Goal: Check status: Check status

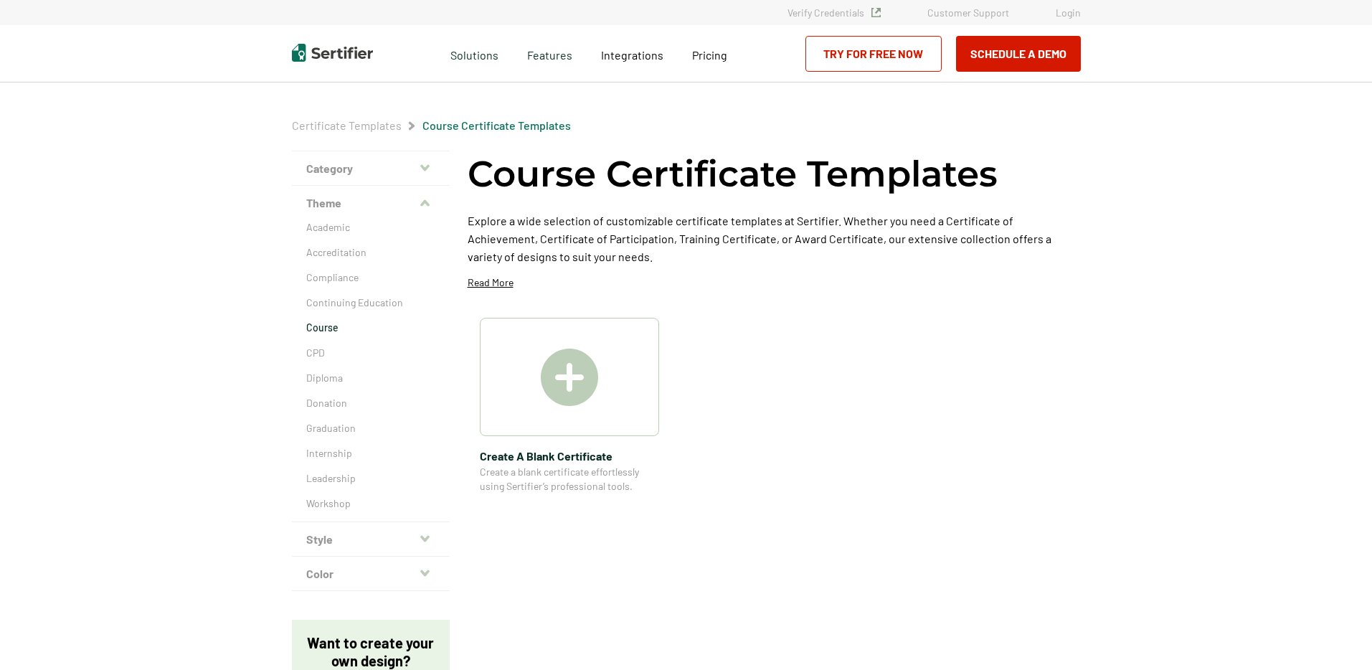
click at [1074, 15] on link "Login" at bounding box center [1068, 12] width 25 height 12
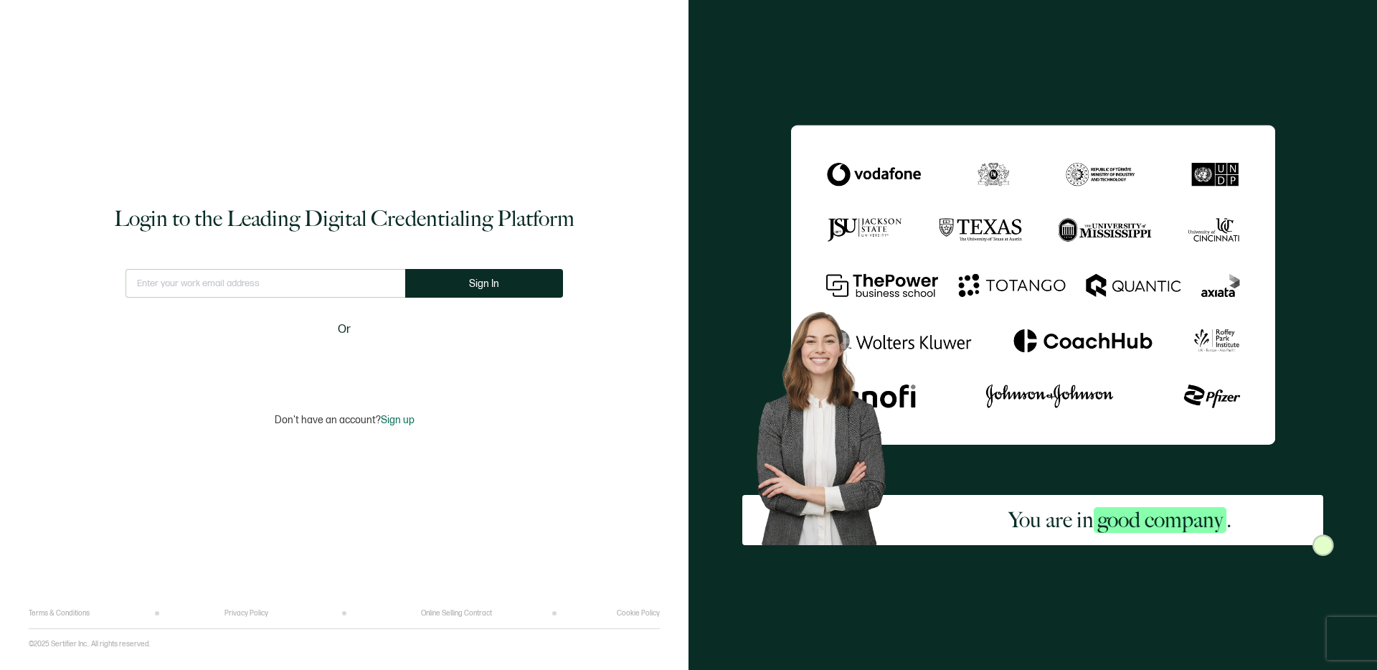
click at [344, 280] on input "text" at bounding box center [266, 283] width 280 height 29
type input "[EMAIL_ADDRESS][DOMAIN_NAME]"
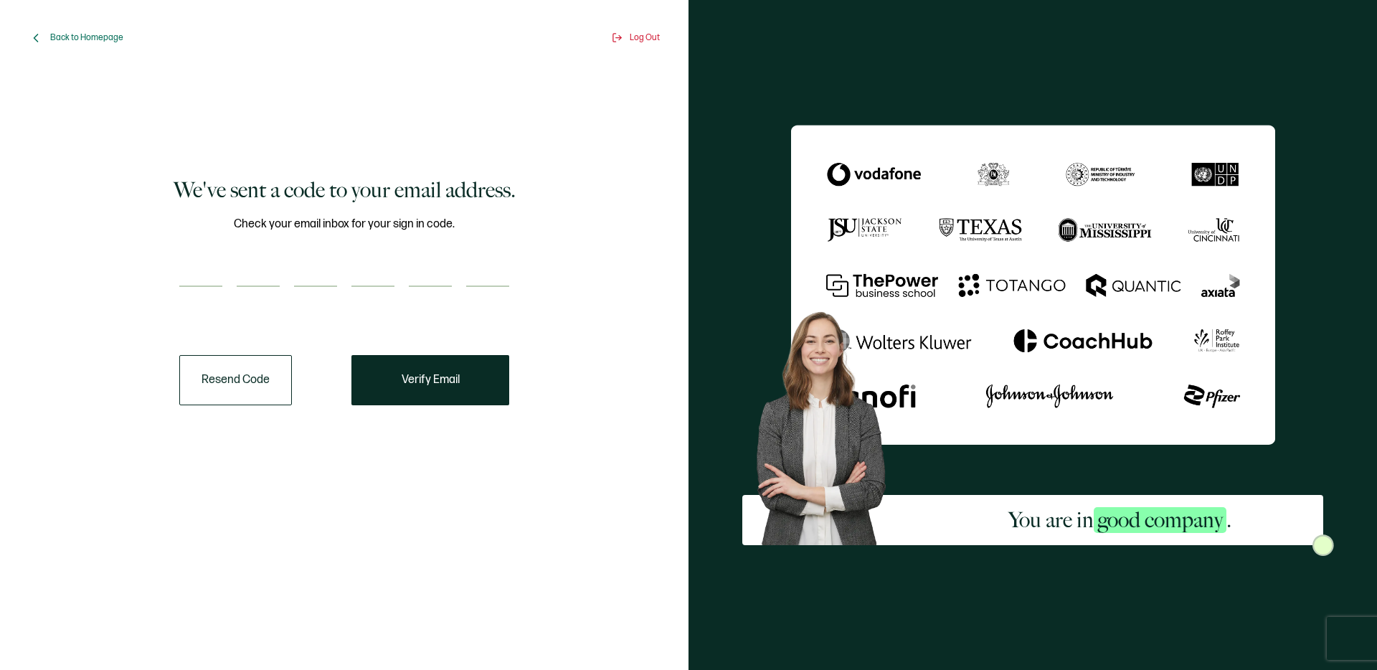
click at [200, 266] on input "number" at bounding box center [200, 272] width 43 height 29
type input "1"
type input "7"
type input "8"
type input "6"
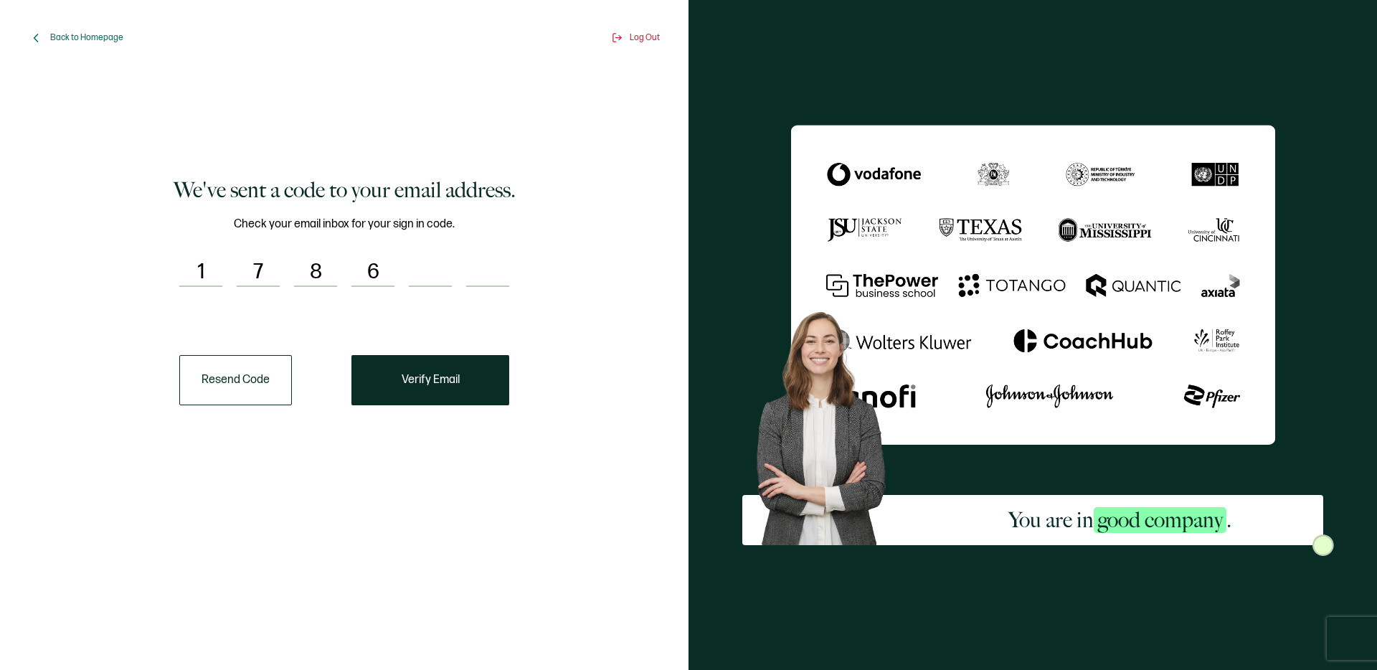
type input "2"
type input "7"
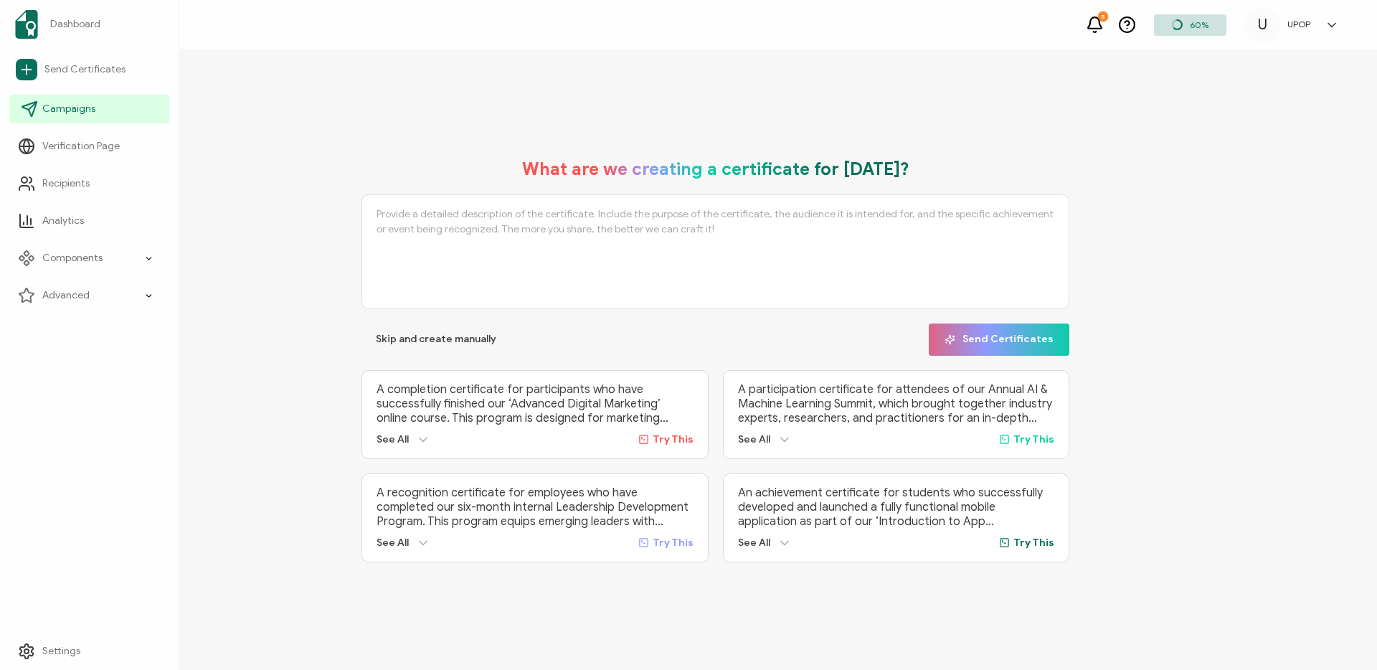
click at [41, 108] on link "Campaigns" at bounding box center [89, 109] width 160 height 29
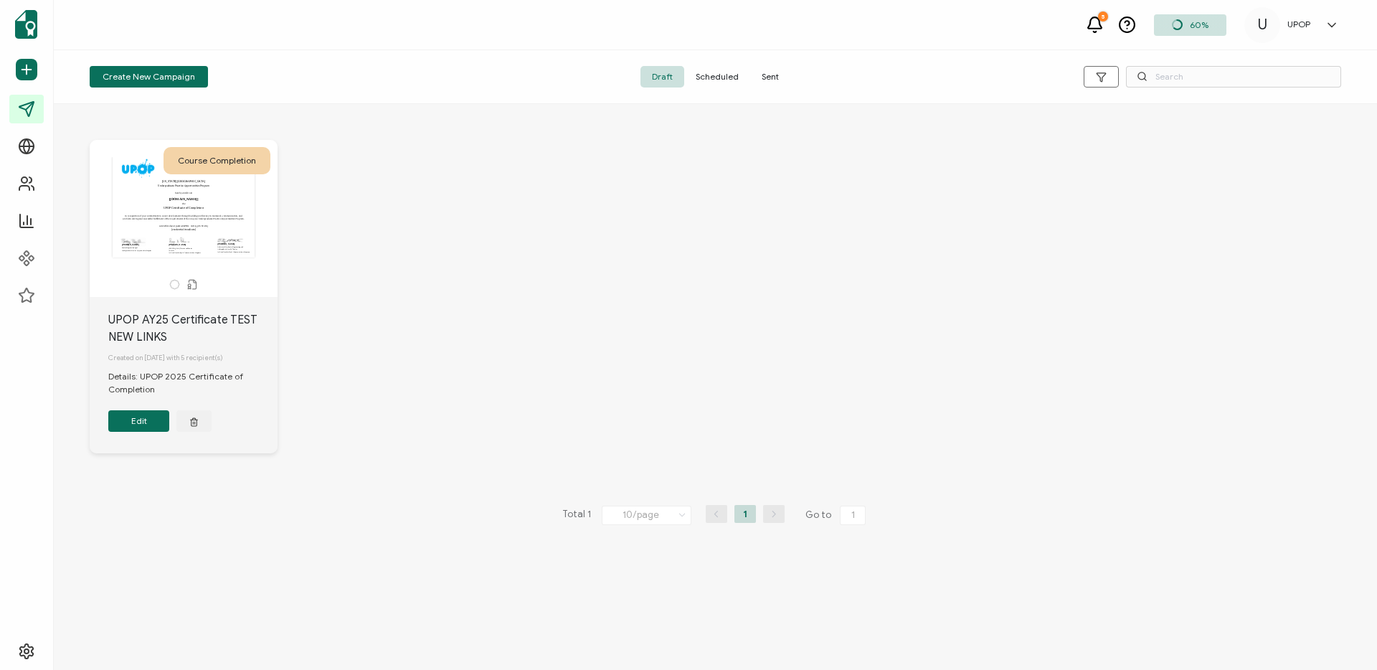
click at [752, 80] on span "Sent" at bounding box center [770, 77] width 40 height 22
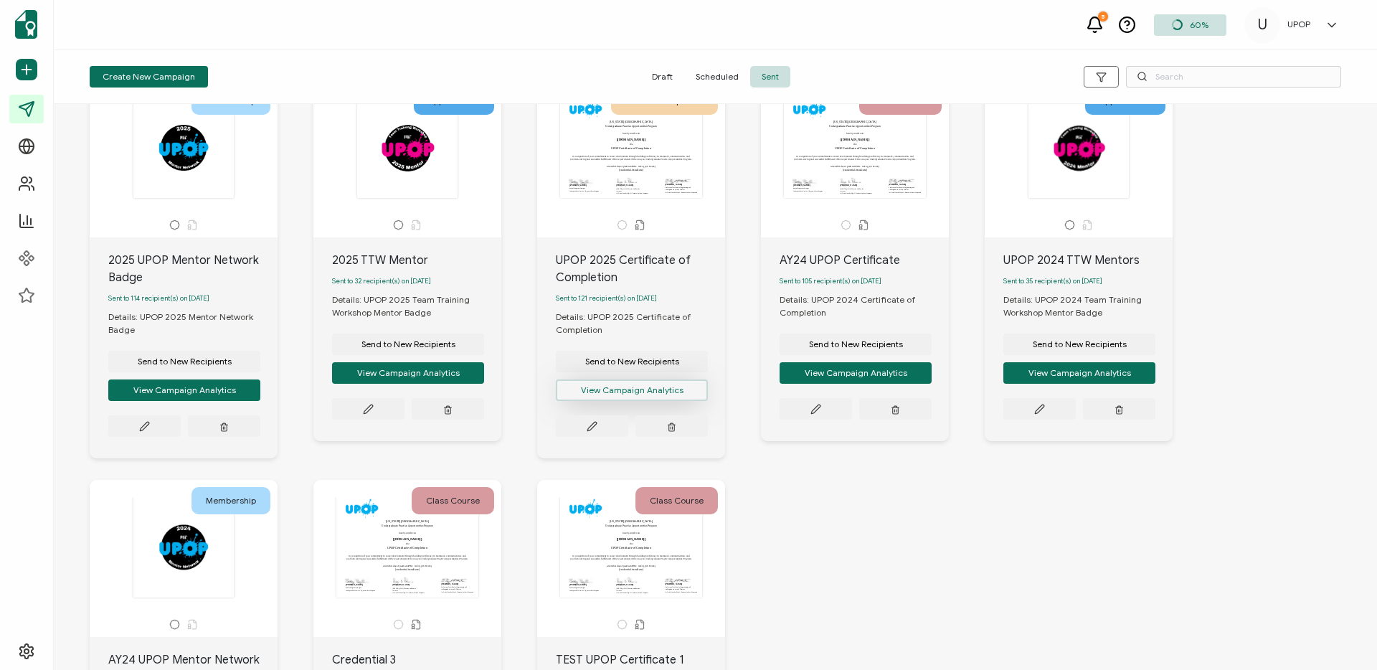
scroll to position [61, 0]
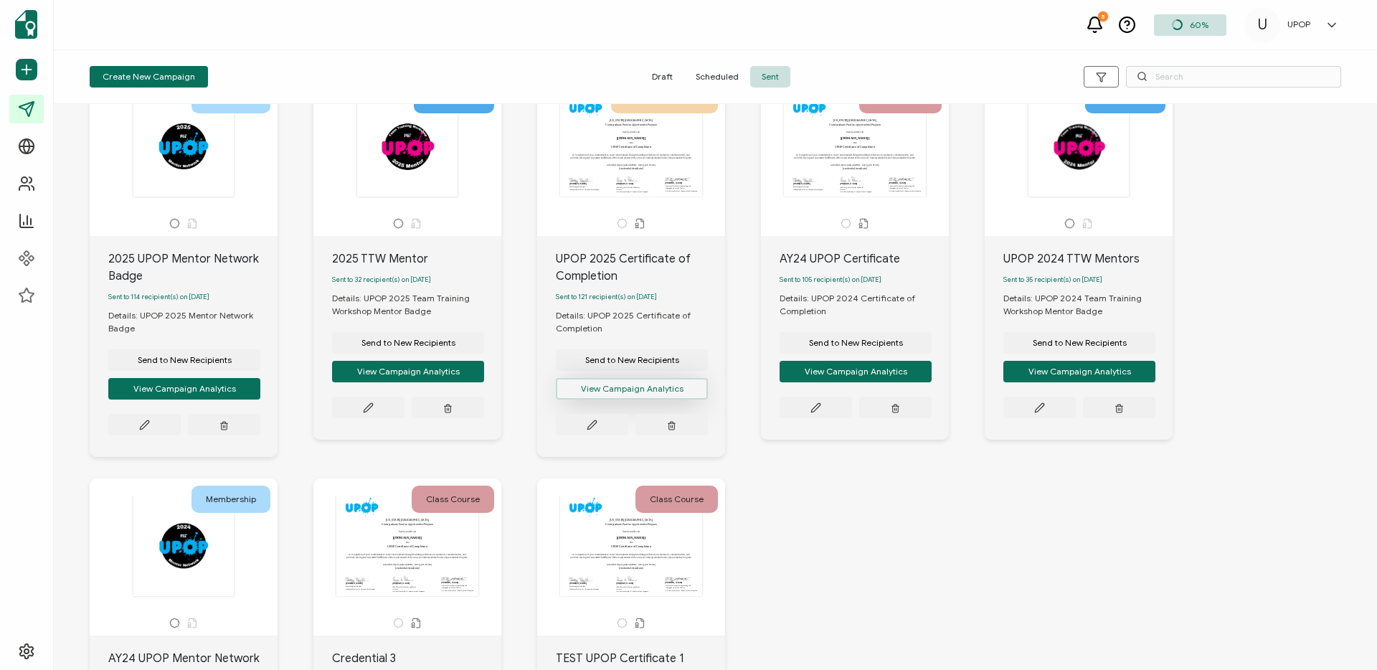
click at [672, 394] on button "View Campaign Analytics" at bounding box center [632, 389] width 152 height 22
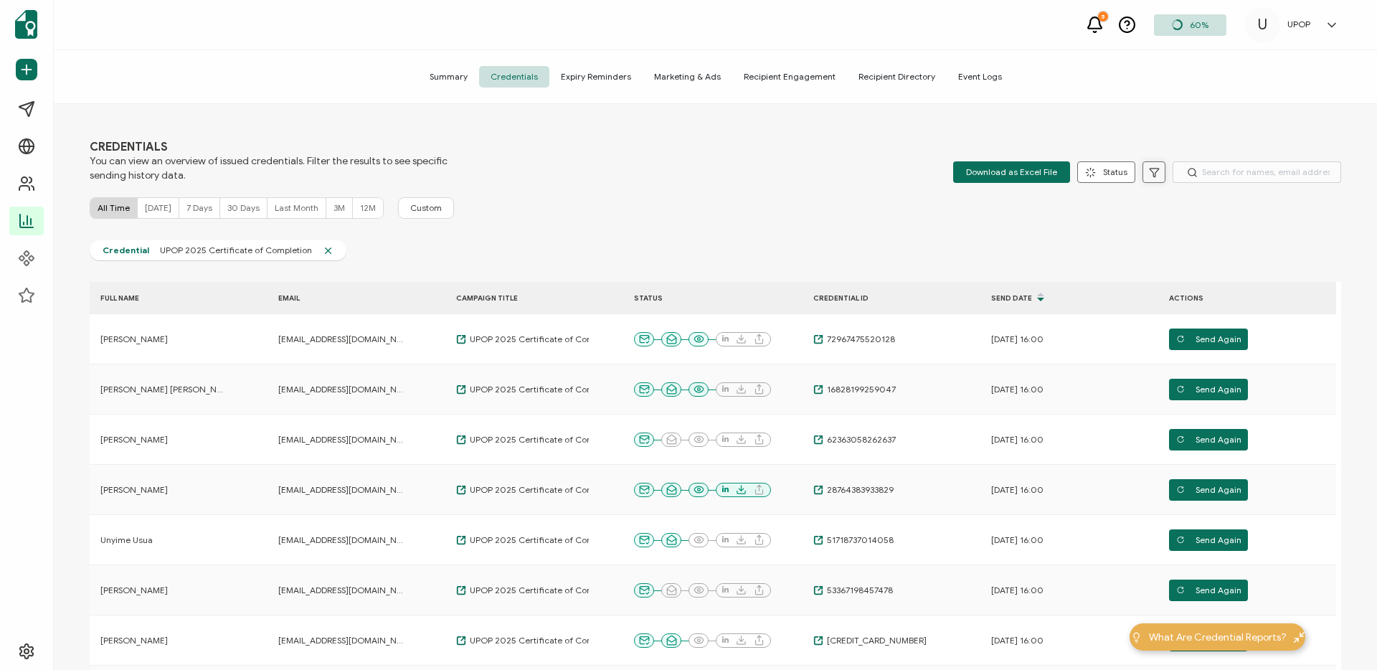
click at [1152, 172] on icon at bounding box center [1154, 172] width 11 height 11
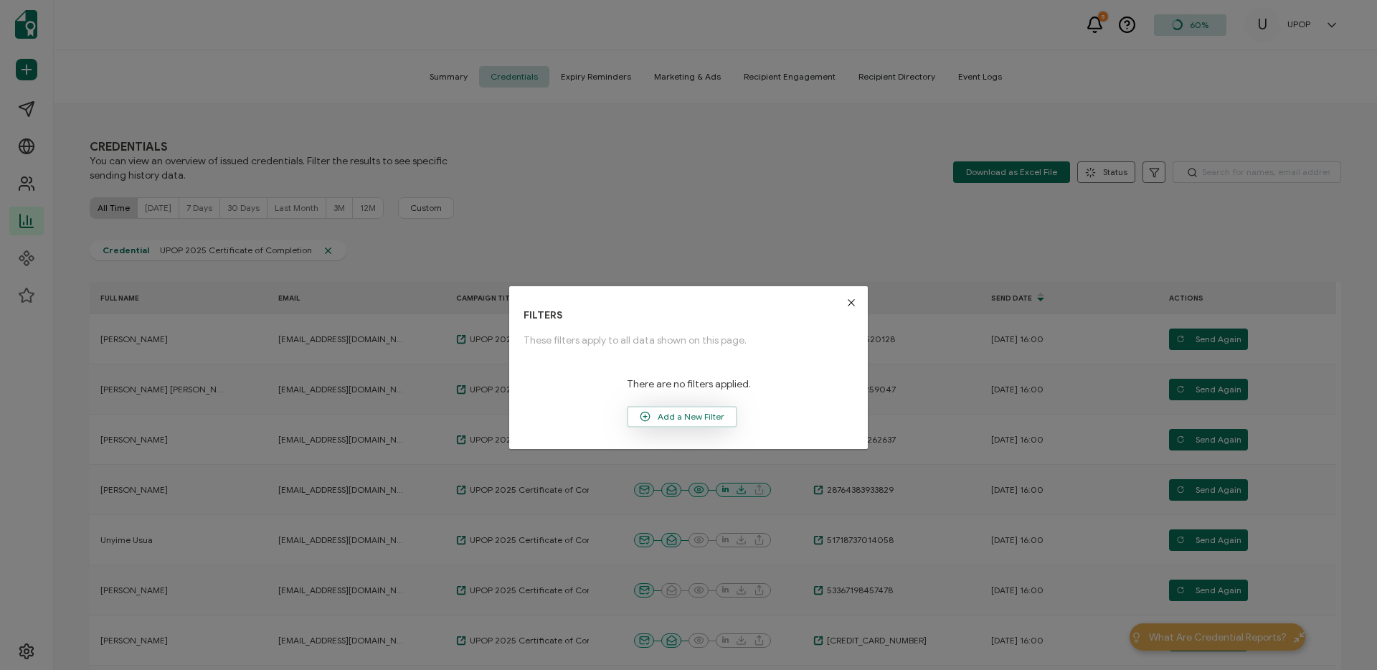
click at [699, 420] on span "Add a New Filter" at bounding box center [682, 417] width 108 height 22
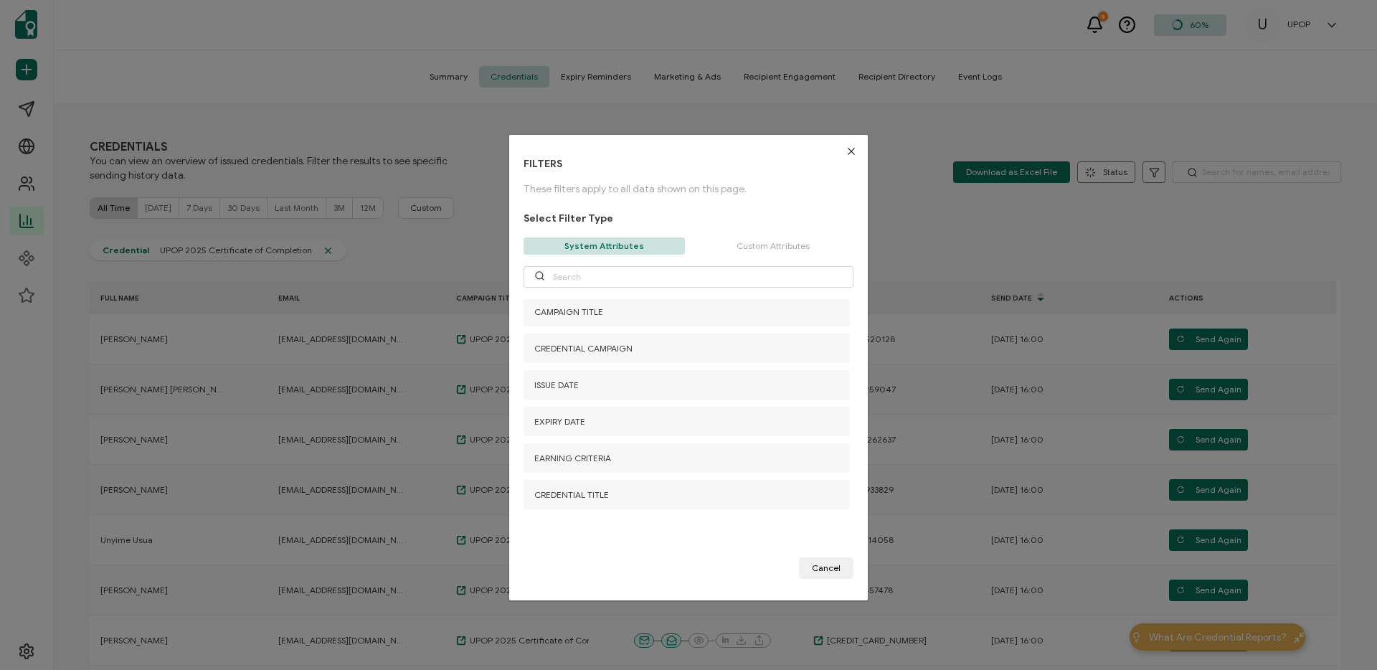
scroll to position [85, 0]
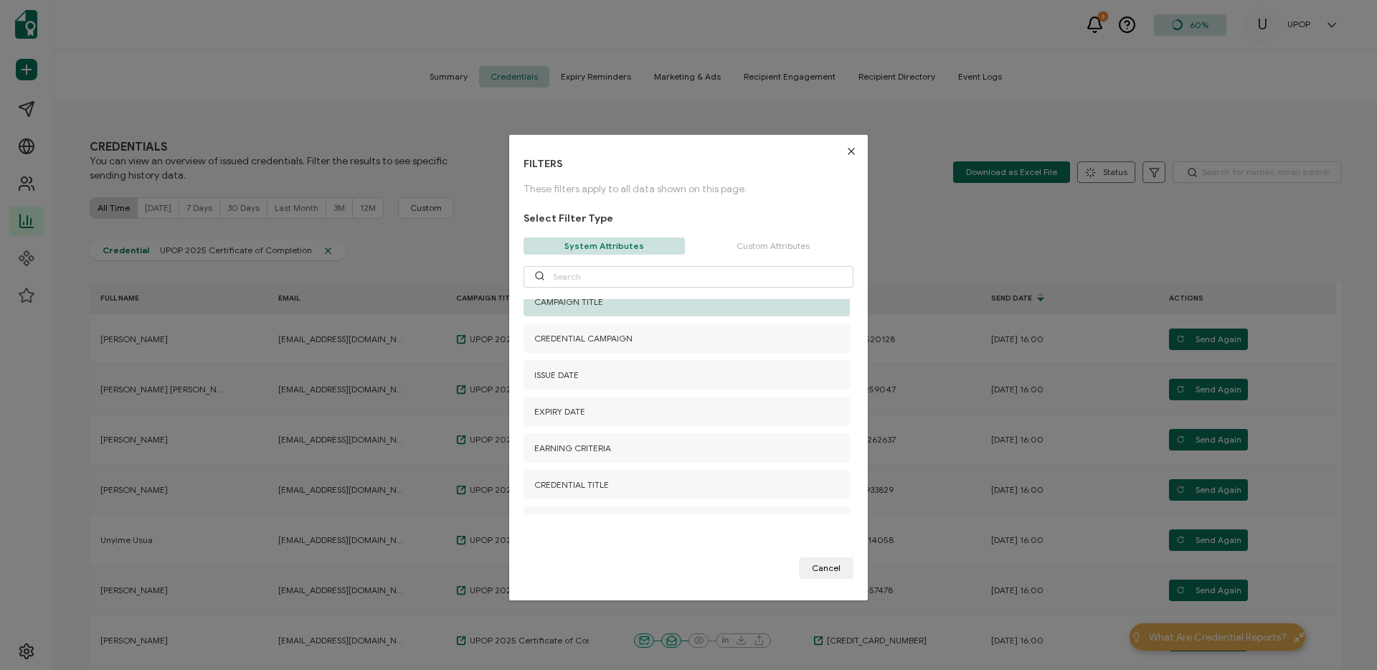
click at [698, 306] on div "CAMPAIGN TITLE" at bounding box center [687, 301] width 326 height 29
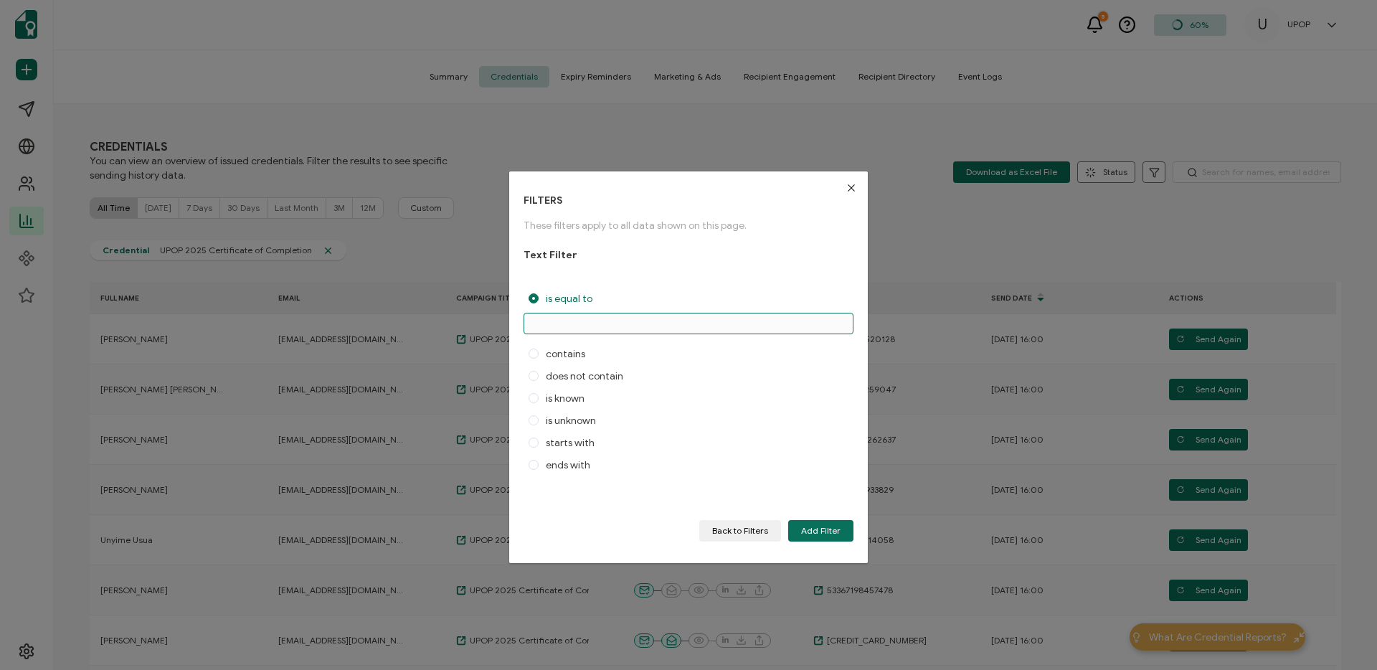
click at [661, 330] on input "dialog" at bounding box center [689, 324] width 330 height 22
type input "UPOP 2025 Certificate of Completion"
click at [831, 526] on span "Add Filter" at bounding box center [820, 530] width 39 height 9
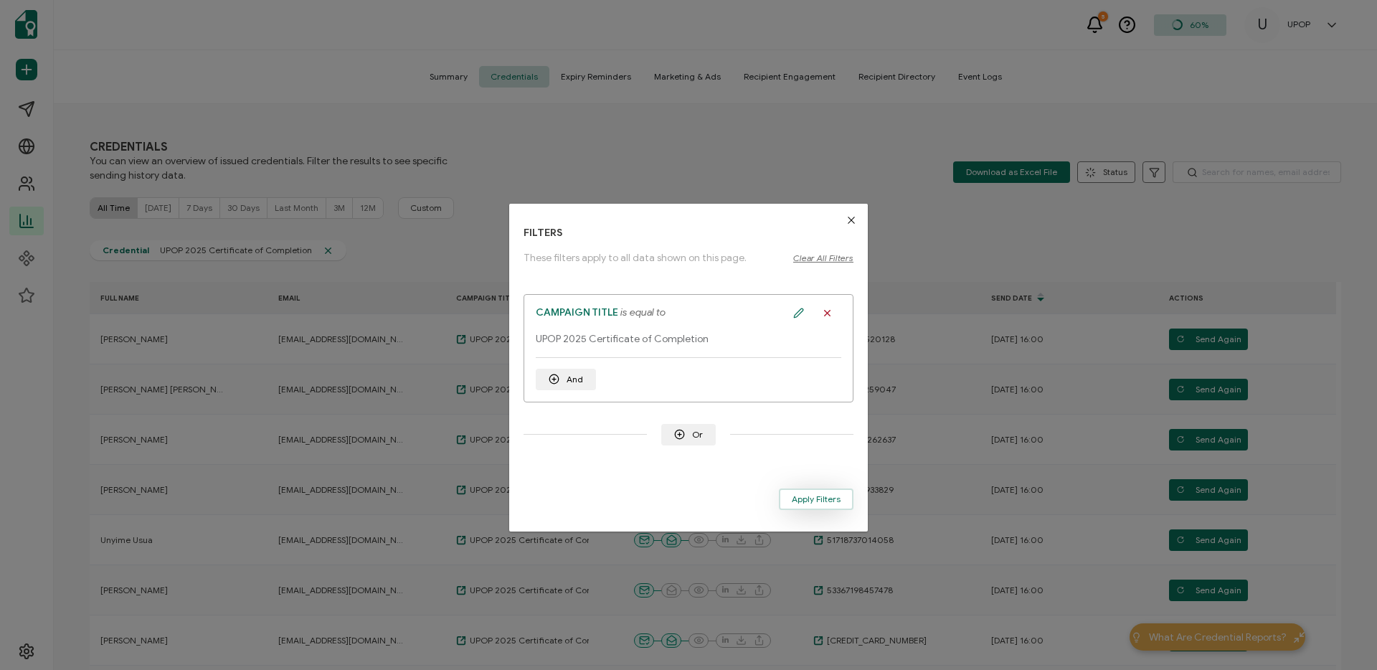
click at [826, 498] on span "Apply Filters" at bounding box center [816, 499] width 49 height 9
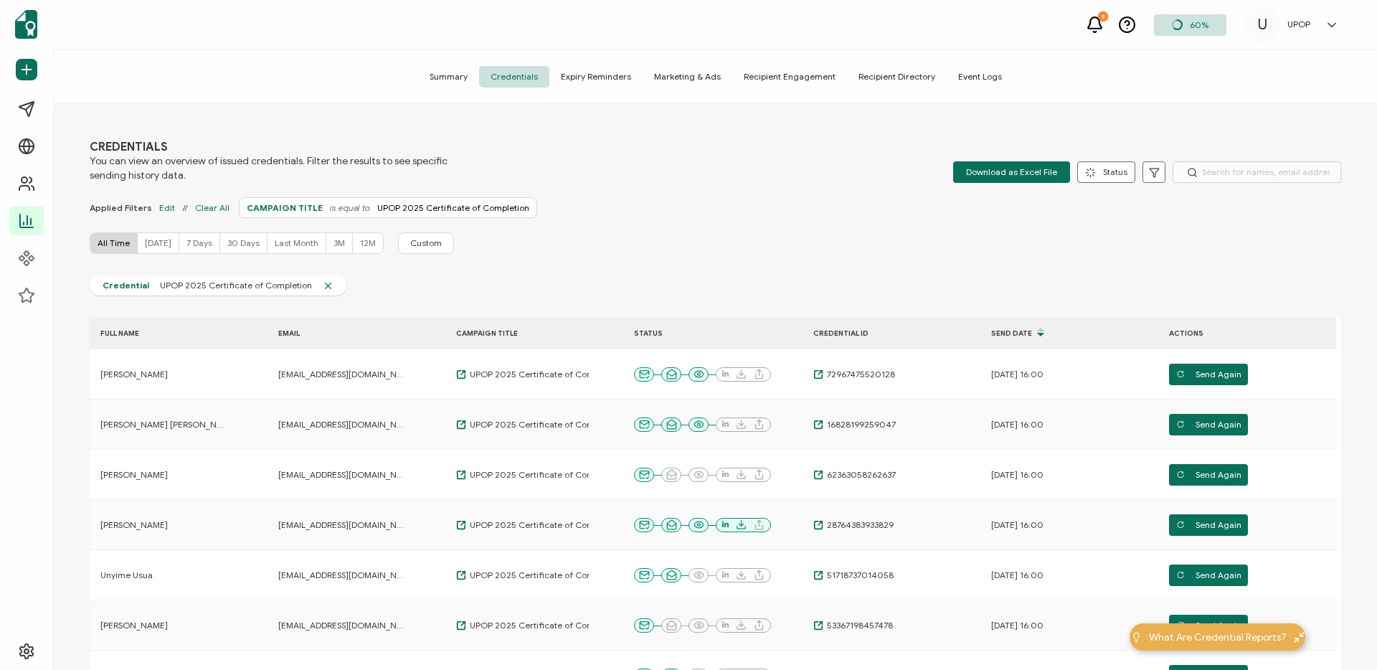
click at [463, 81] on span "Summary" at bounding box center [448, 77] width 61 height 22
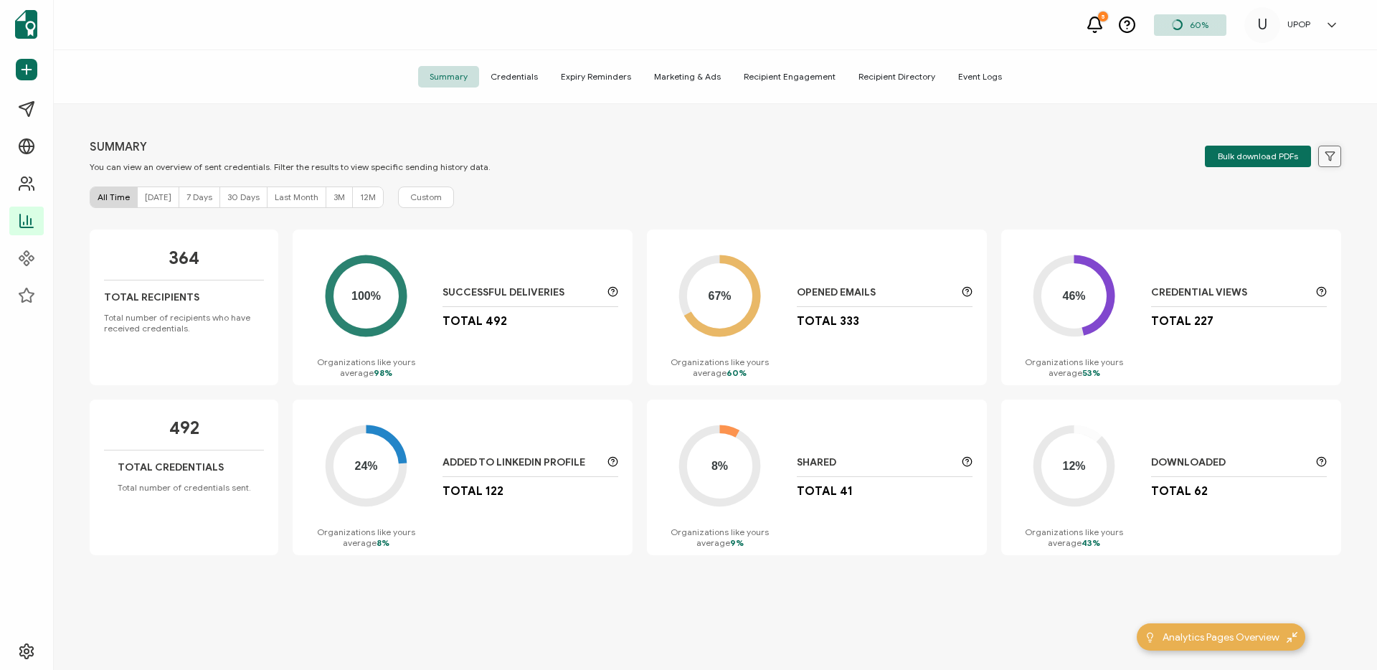
click at [1325, 159] on icon at bounding box center [1330, 156] width 11 height 11
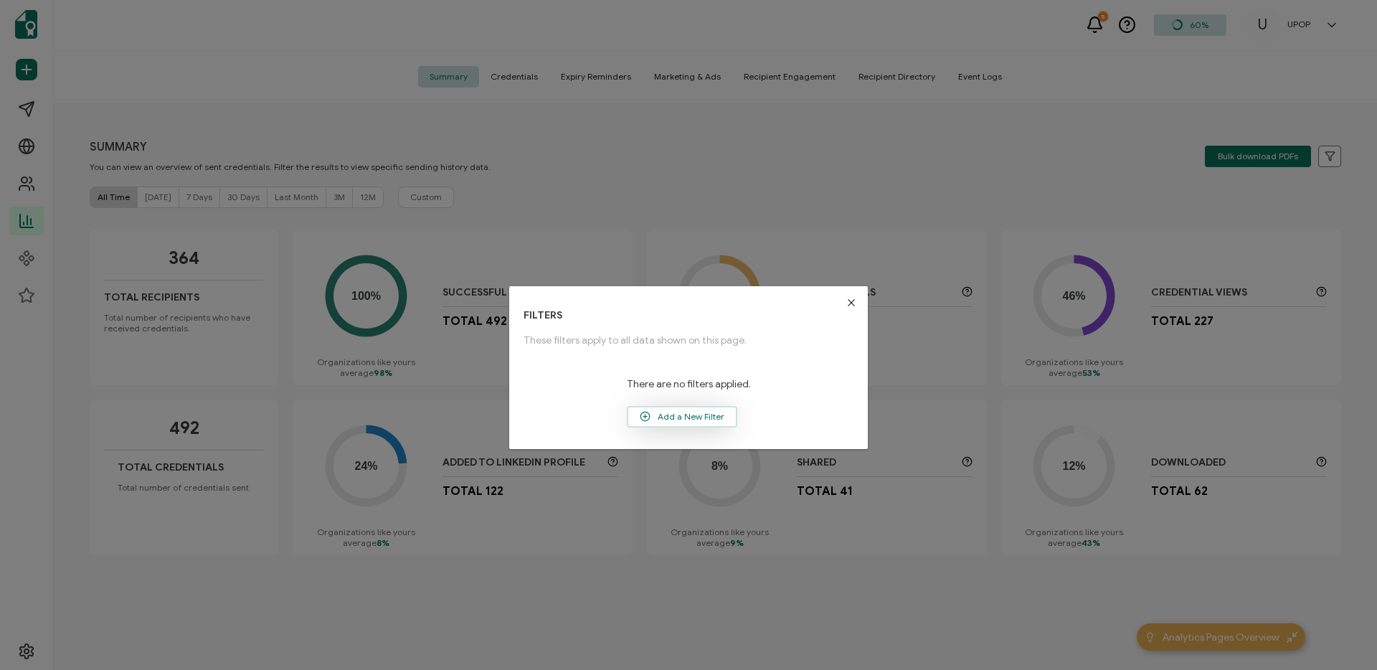
click at [668, 421] on span "Add a New Filter" at bounding box center [682, 417] width 108 height 22
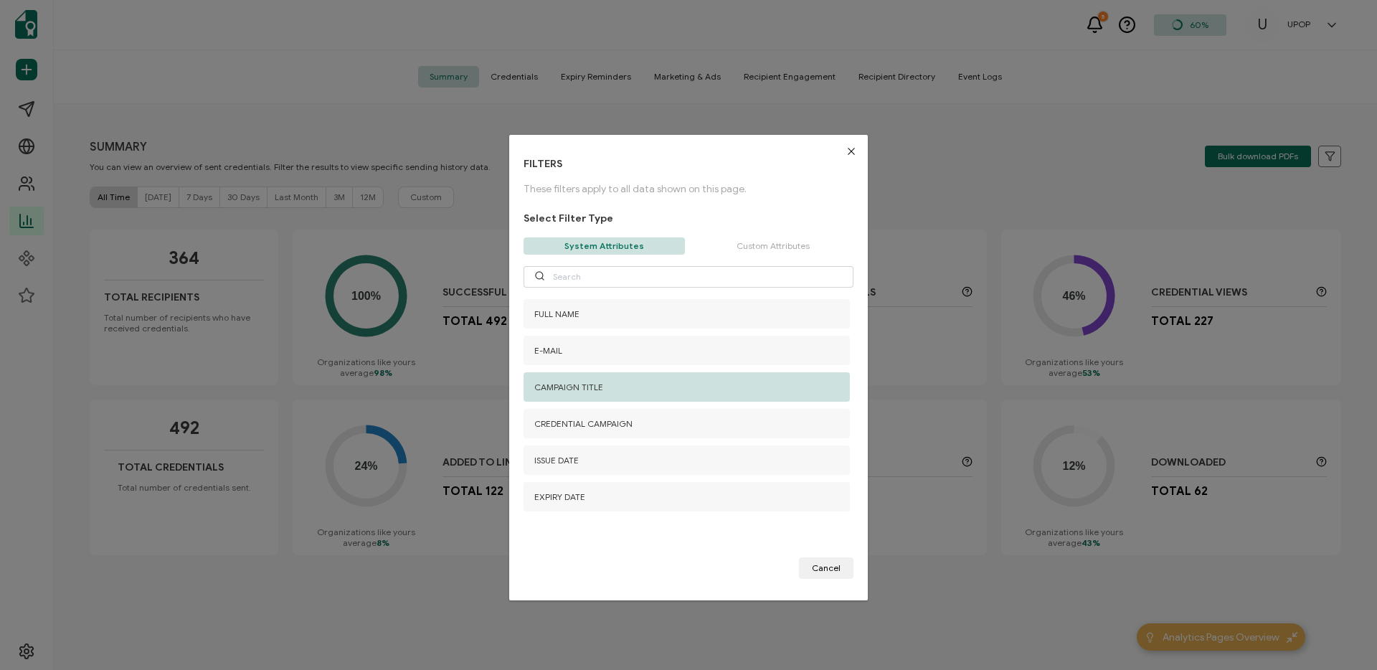
click at [648, 391] on div "CAMPAIGN TITLE" at bounding box center [687, 386] width 326 height 29
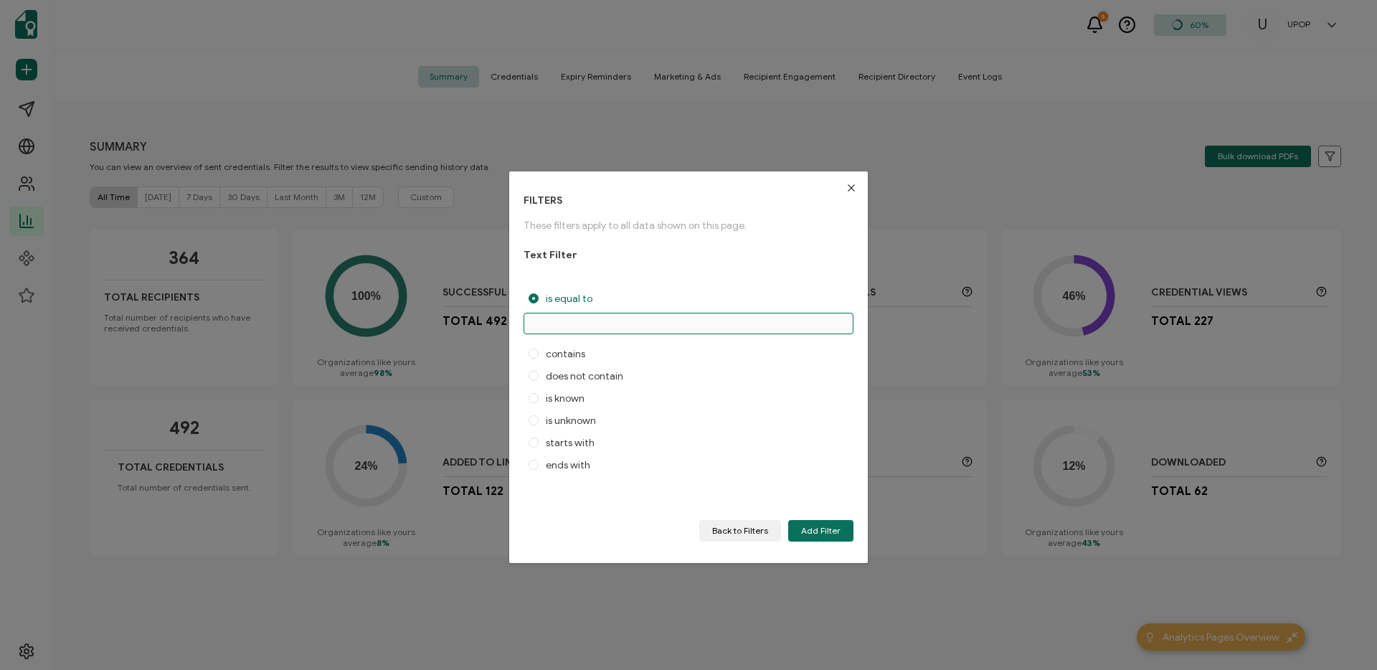
click at [635, 328] on input "dialog" at bounding box center [689, 324] width 330 height 22
type input "UPOP 2025 Certificate of Completion"
click at [837, 520] on button "Add Filter" at bounding box center [820, 531] width 65 height 22
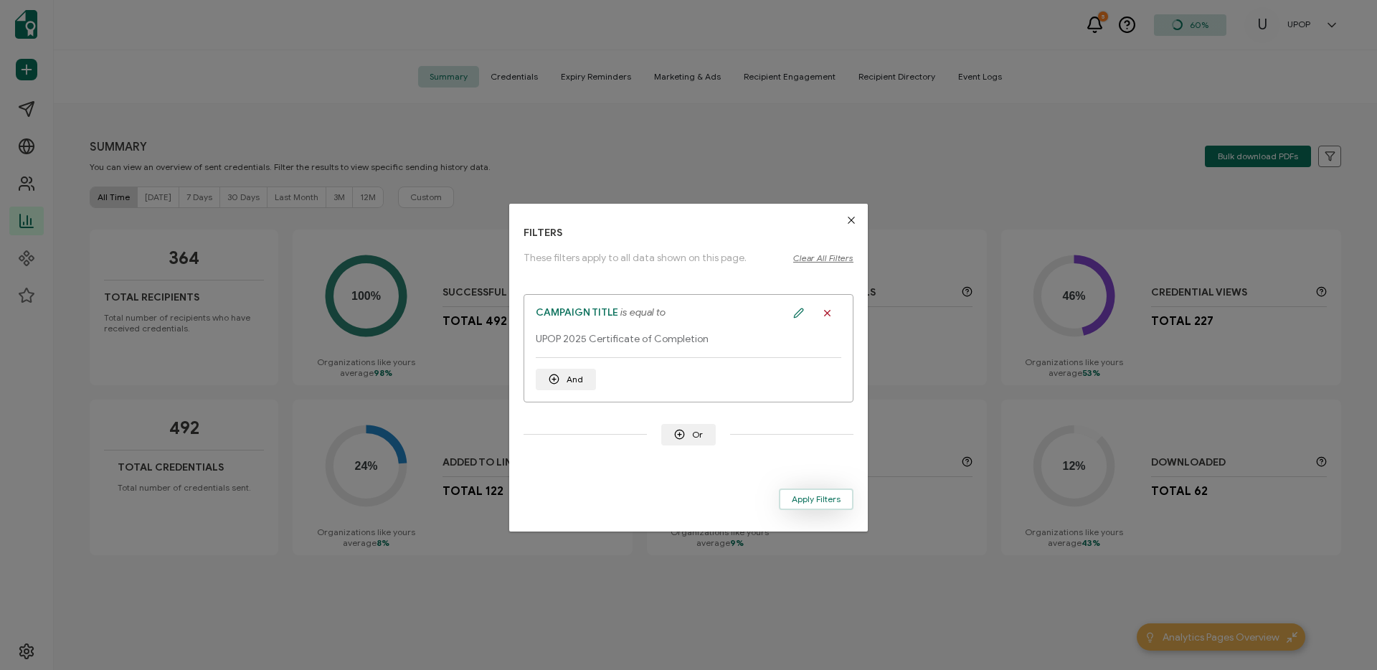
click at [800, 499] on span "Apply Filters" at bounding box center [816, 499] width 49 height 9
